Goal: Find specific page/section: Find specific page/section

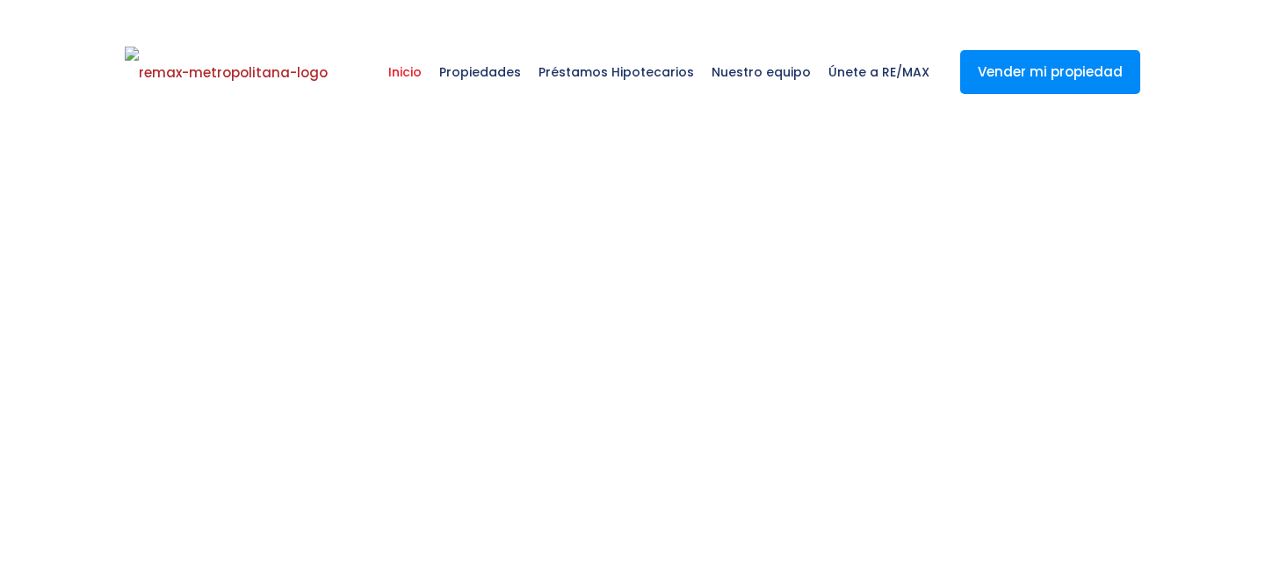
select select
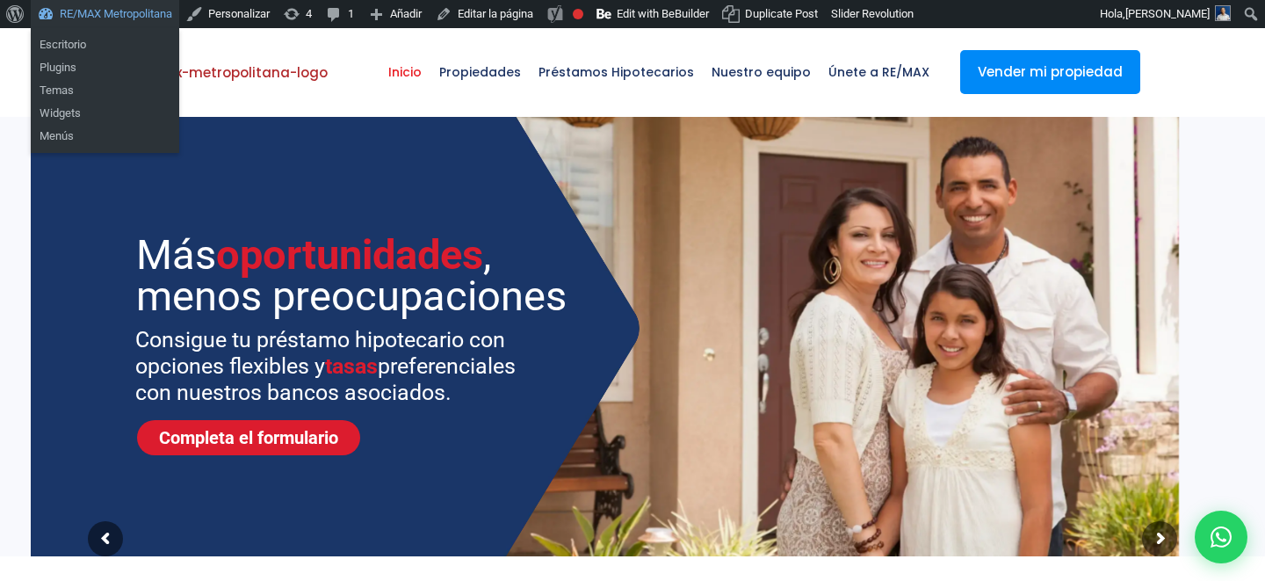
click at [141, 11] on link "RE/MAX Metropolitana" at bounding box center [105, 14] width 148 height 28
